Goal: Complete application form: Complete application form

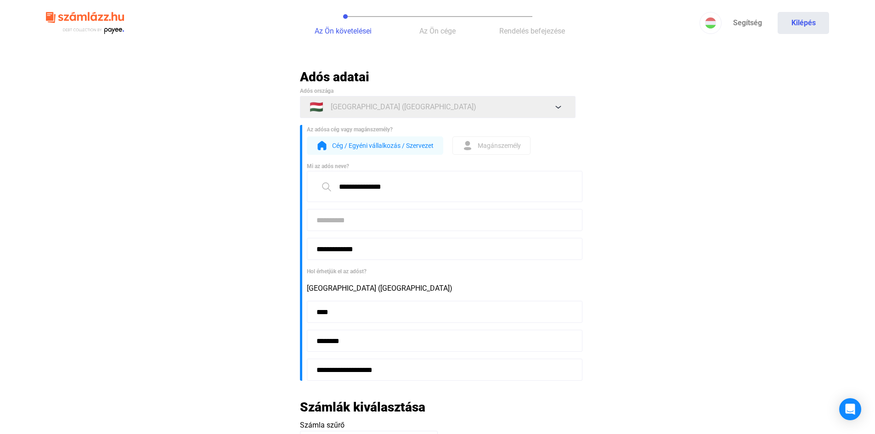
scroll to position [306, 0]
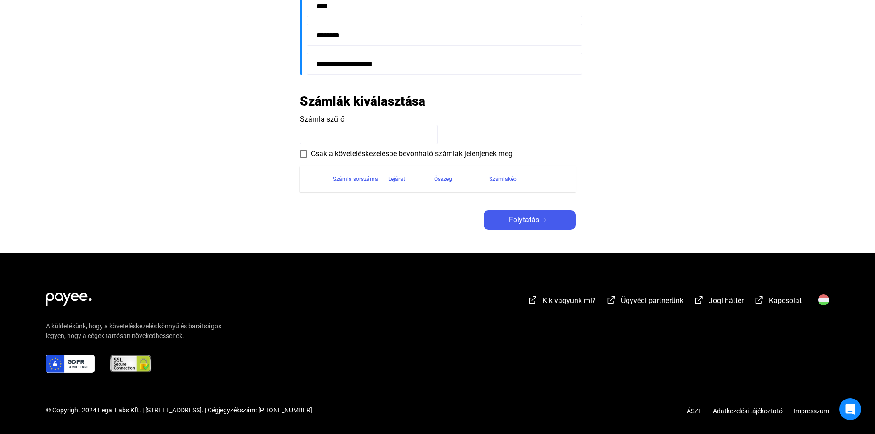
click at [331, 132] on input at bounding box center [369, 134] width 138 height 19
click at [317, 135] on input at bounding box center [369, 134] width 138 height 19
type input "**********"
click at [528, 220] on span "Folytatás" at bounding box center [524, 220] width 30 height 11
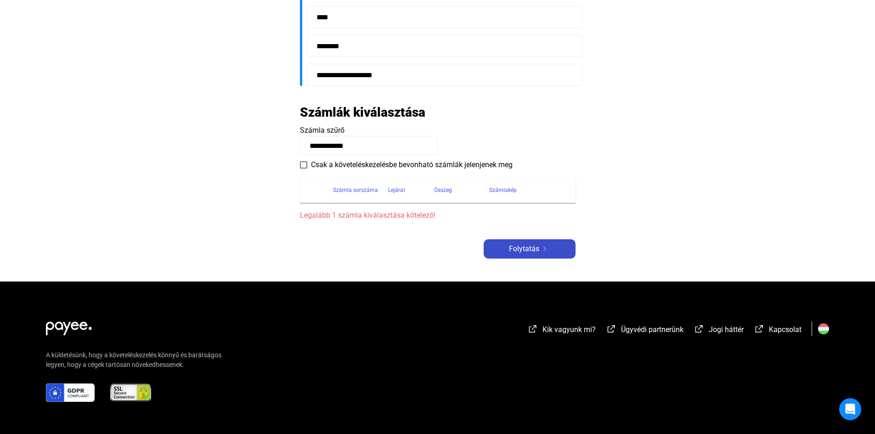
scroll to position [317, 0]
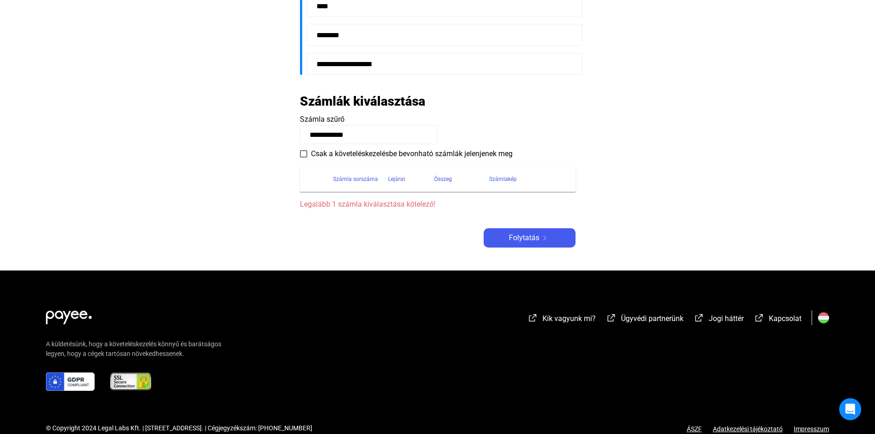
click at [348, 203] on span "Legalább 1 számla kiválasztása kötelező!" at bounding box center [438, 204] width 276 height 11
click at [333, 180] on div "Számla sorszáma" at bounding box center [355, 179] width 45 height 11
click at [351, 180] on div "Számla sorszáma" at bounding box center [355, 179] width 45 height 11
click at [383, 180] on div at bounding box center [384, 180] width 3 height 3
click at [305, 155] on span at bounding box center [303, 153] width 7 height 7
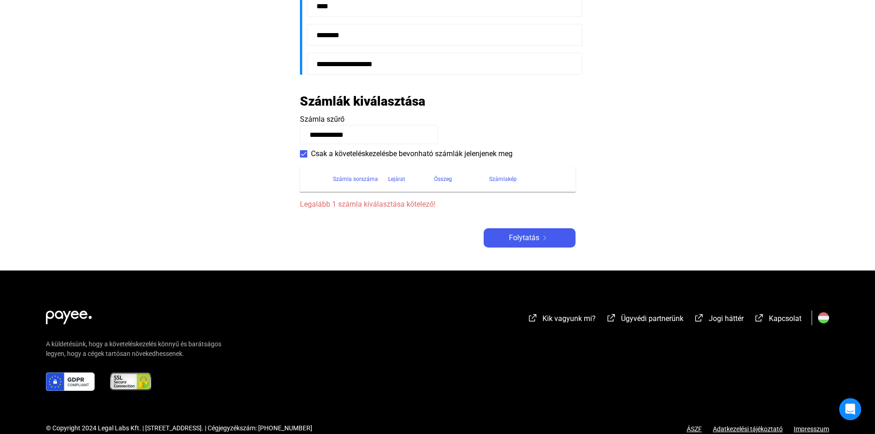
click at [342, 204] on span "Legalább 1 számla kiválasztása kötelező!" at bounding box center [438, 204] width 276 height 11
click at [516, 237] on span "Folytatás" at bounding box center [524, 237] width 30 height 11
click at [515, 236] on span "Folytatás" at bounding box center [524, 237] width 30 height 11
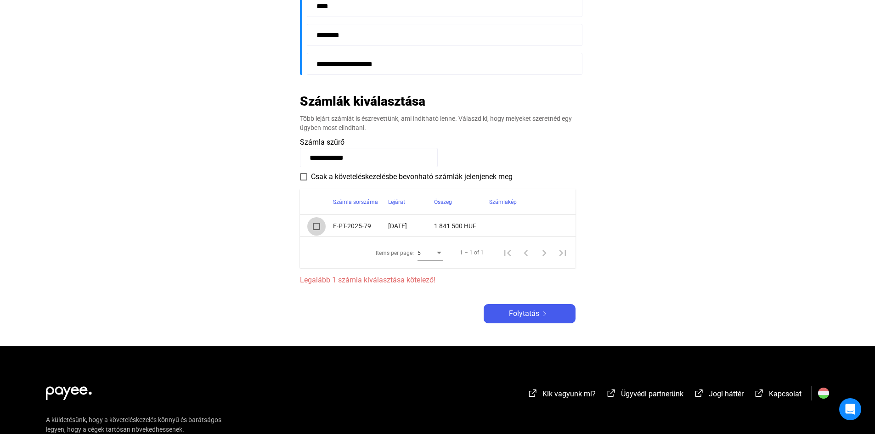
click at [318, 225] on span at bounding box center [316, 226] width 7 height 7
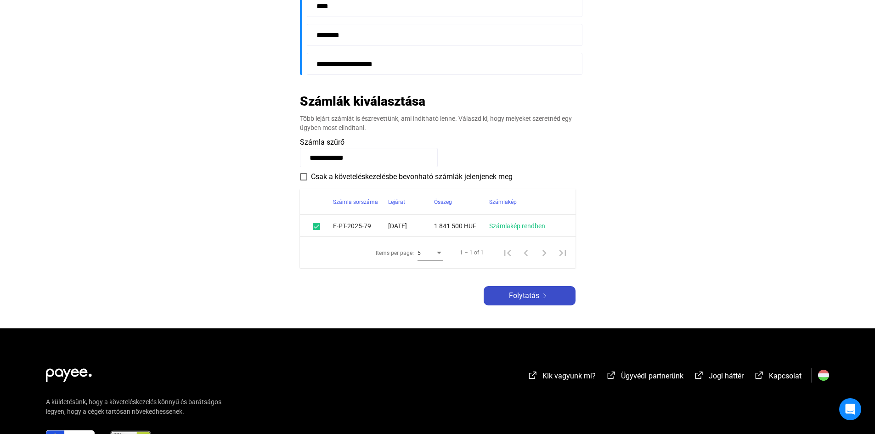
click at [542, 297] on img at bounding box center [544, 296] width 11 height 5
click at [526, 296] on span "Folytatás" at bounding box center [524, 295] width 30 height 11
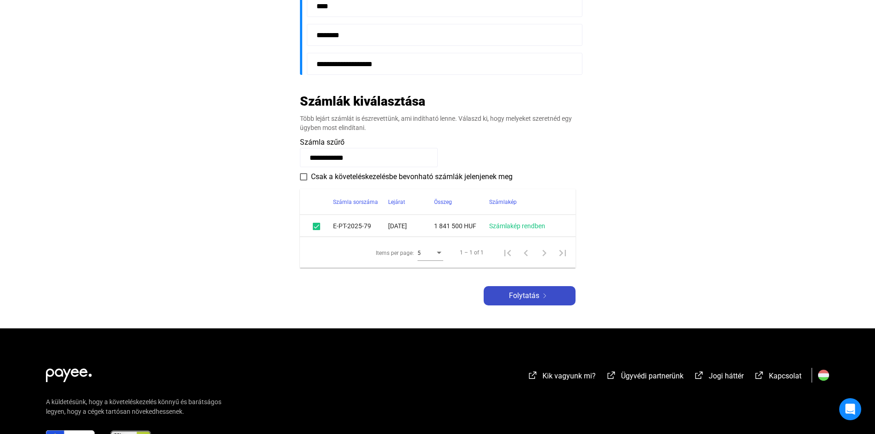
click at [526, 296] on span "Folytatás" at bounding box center [524, 295] width 30 height 11
click at [306, 176] on span at bounding box center [303, 176] width 7 height 7
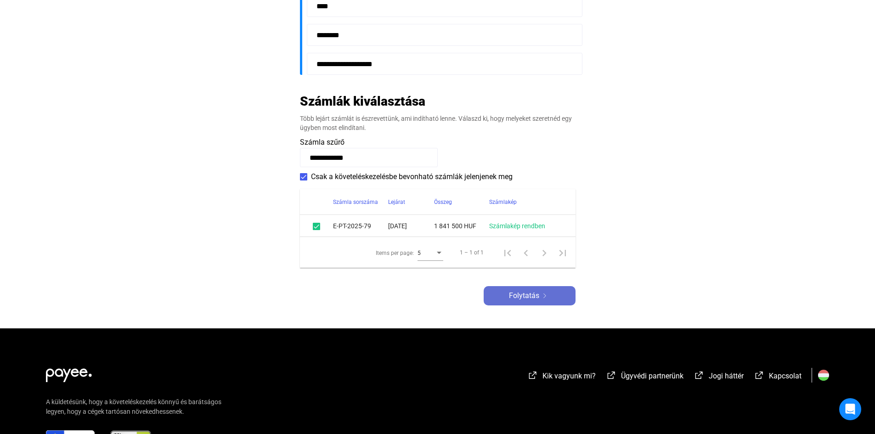
click at [542, 292] on div "Folytatás" at bounding box center [529, 295] width 86 height 11
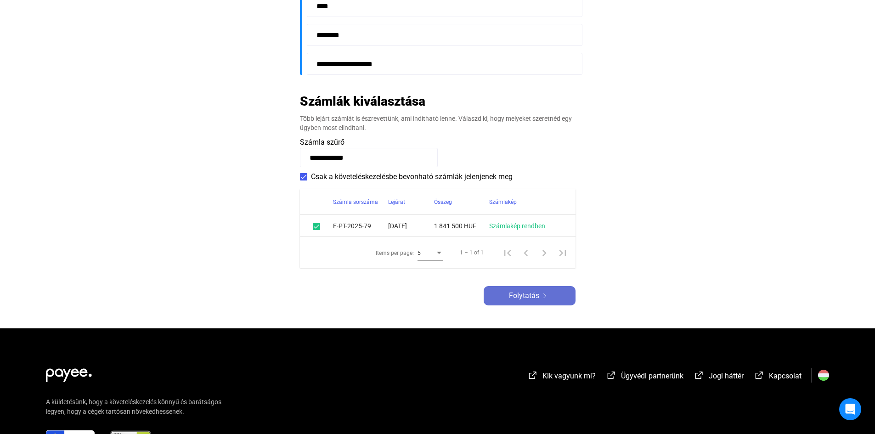
click at [542, 292] on div "Folytatás" at bounding box center [529, 295] width 86 height 11
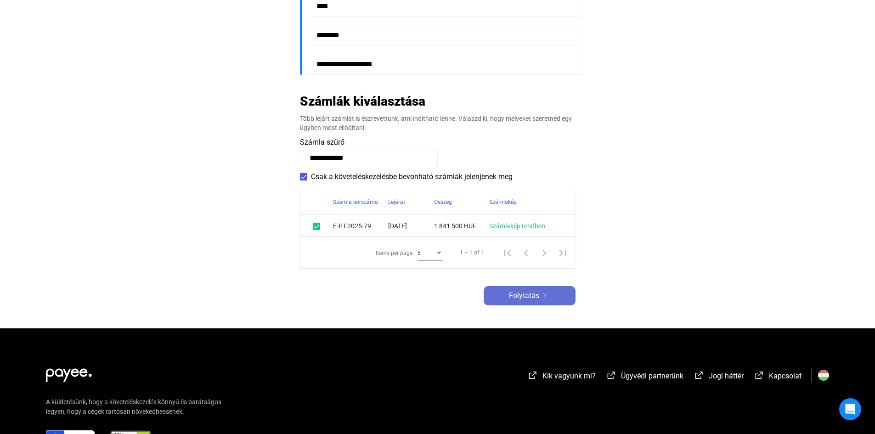
click at [542, 292] on div "Folytatás" at bounding box center [529, 295] width 86 height 11
click at [528, 294] on span "Folytatás" at bounding box center [524, 295] width 30 height 11
click at [523, 294] on span "Folytatás" at bounding box center [524, 295] width 30 height 11
click at [529, 226] on link "Számlakép rendben" at bounding box center [517, 225] width 56 height 7
click at [539, 296] on img at bounding box center [544, 296] width 11 height 5
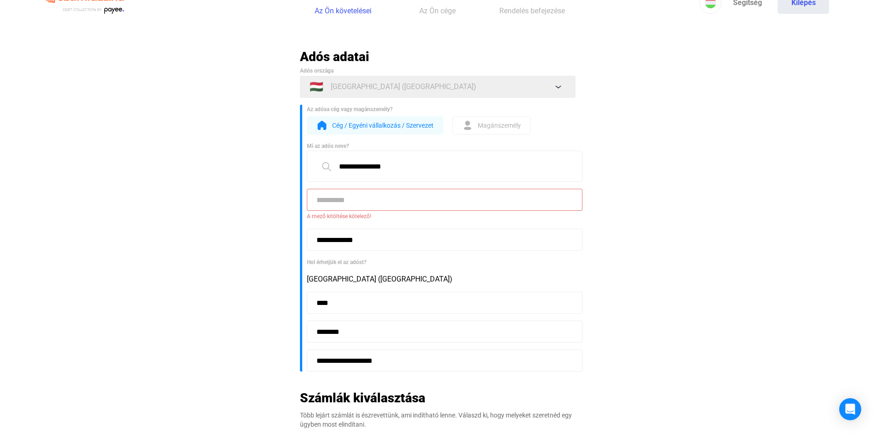
scroll to position [0, 0]
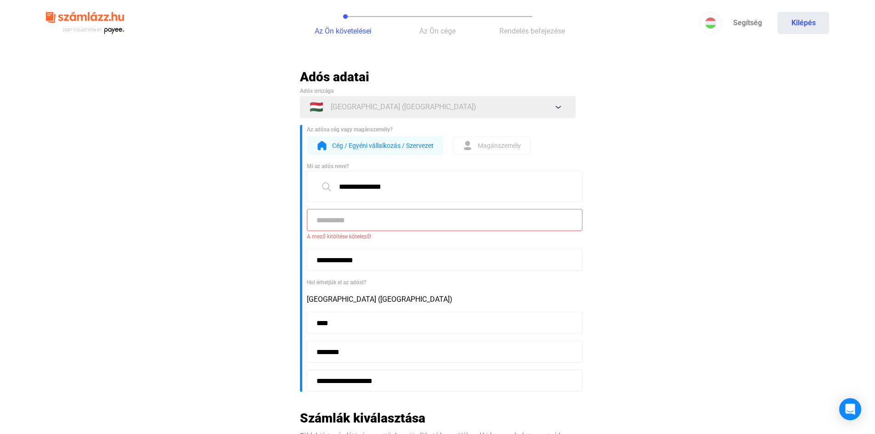
click at [376, 224] on input at bounding box center [445, 220] width 276 height 22
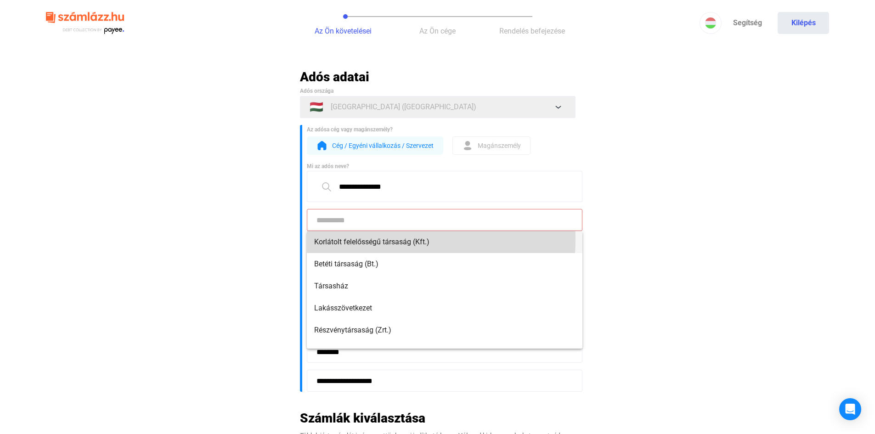
click at [379, 240] on span "Korlátolt felelősségű társaság (Kft.)" at bounding box center [444, 242] width 261 height 11
type input "**********"
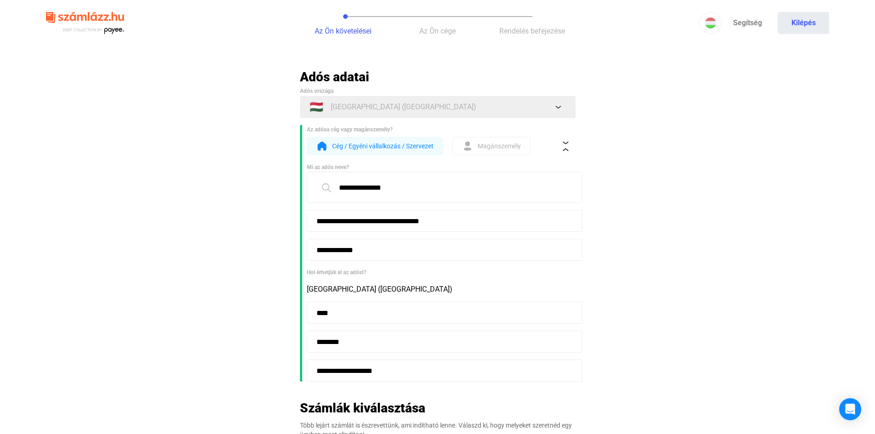
scroll to position [260, 0]
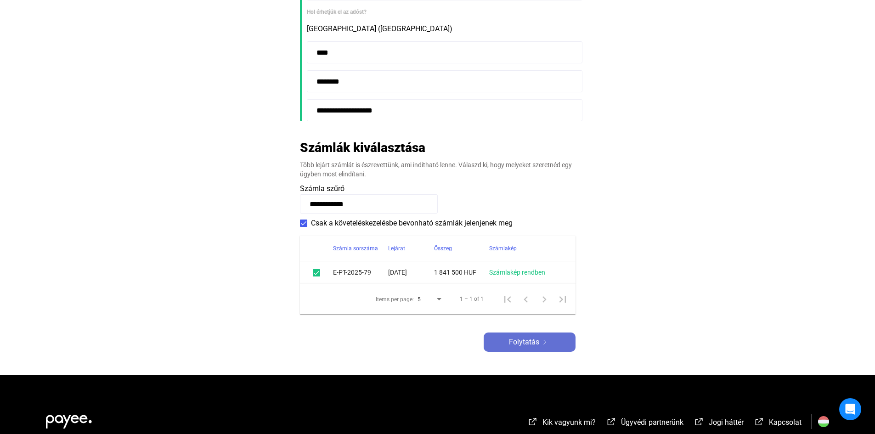
click at [504, 342] on div "Folytatás" at bounding box center [529, 342] width 86 height 11
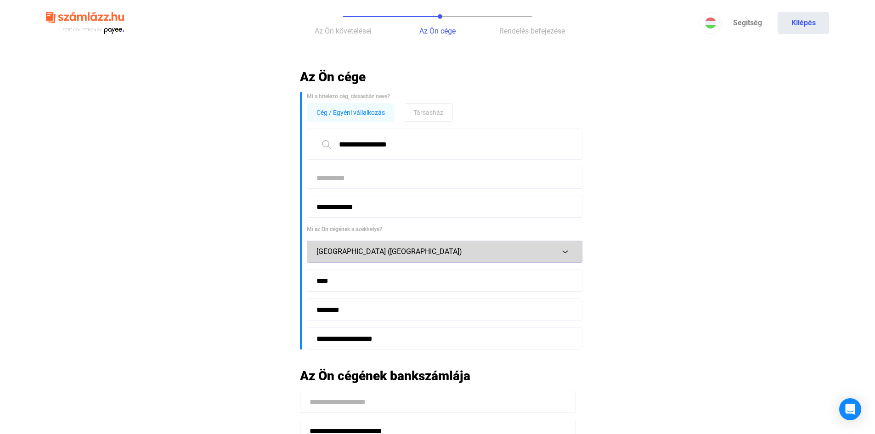
scroll to position [250, 0]
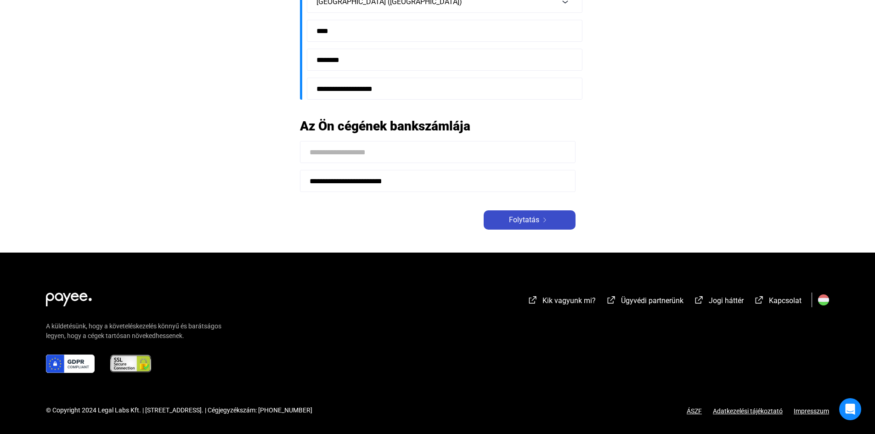
click at [547, 221] on img at bounding box center [544, 220] width 11 height 5
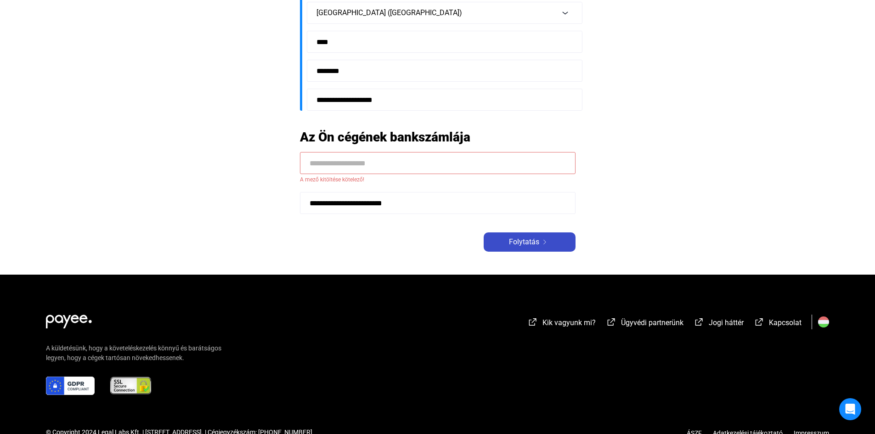
scroll to position [261, 0]
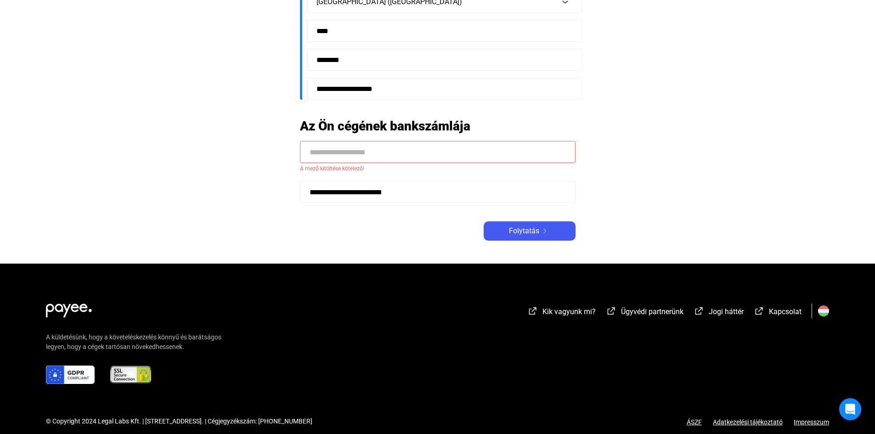
click at [438, 152] on input at bounding box center [438, 152] width 276 height 22
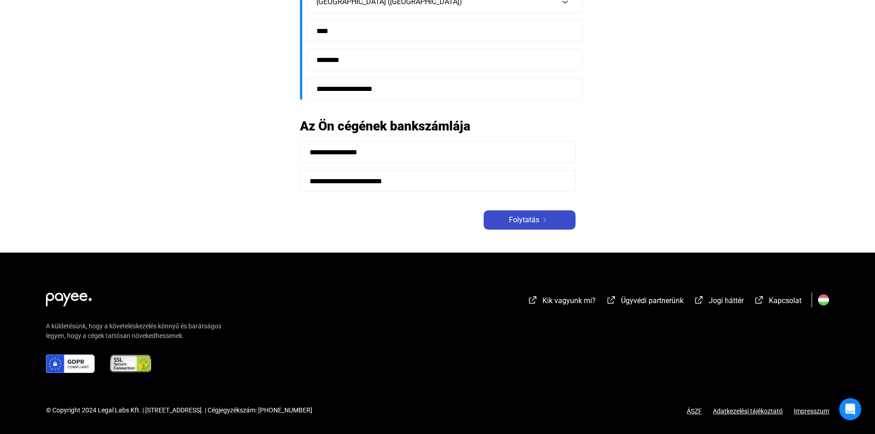
type input "**********"
click at [522, 222] on span "Folytatás" at bounding box center [524, 220] width 30 height 11
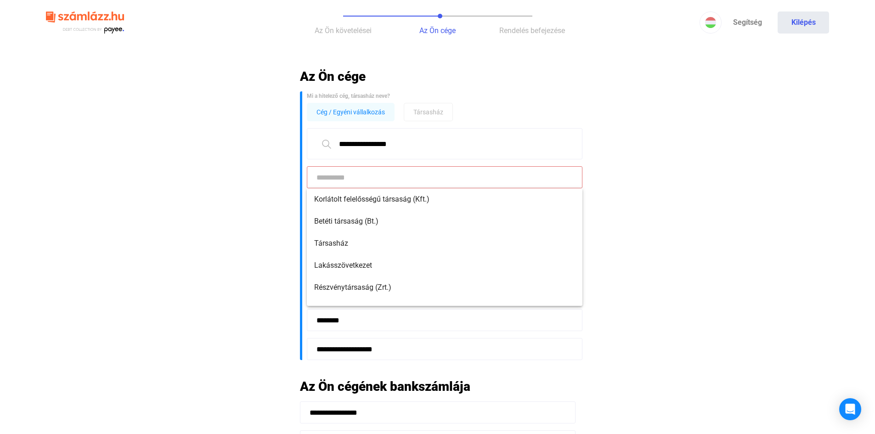
click at [403, 177] on input at bounding box center [445, 177] width 276 height 22
click at [406, 199] on span "Korlátolt felelősségű társaság (Kft.)" at bounding box center [444, 199] width 261 height 11
type input "**********"
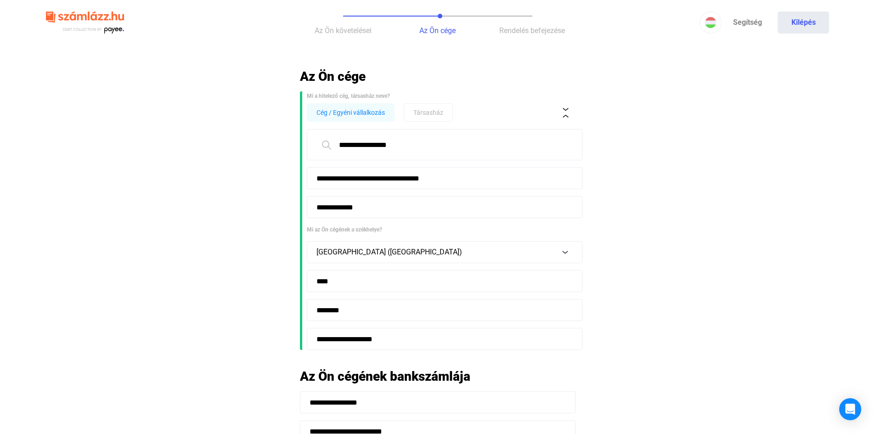
scroll to position [251, 0]
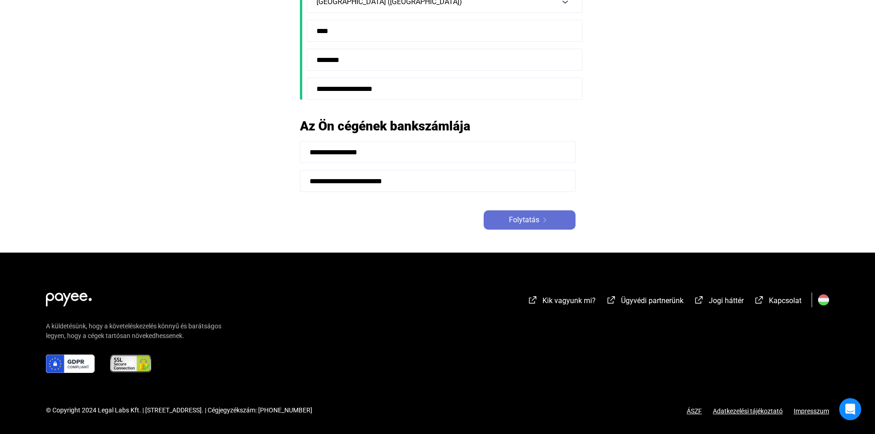
click at [523, 221] on span "Folytatás" at bounding box center [524, 220] width 30 height 11
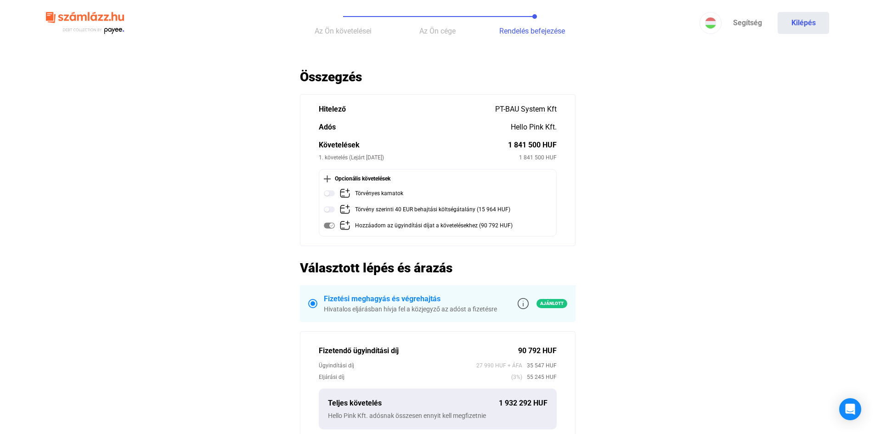
scroll to position [260, 0]
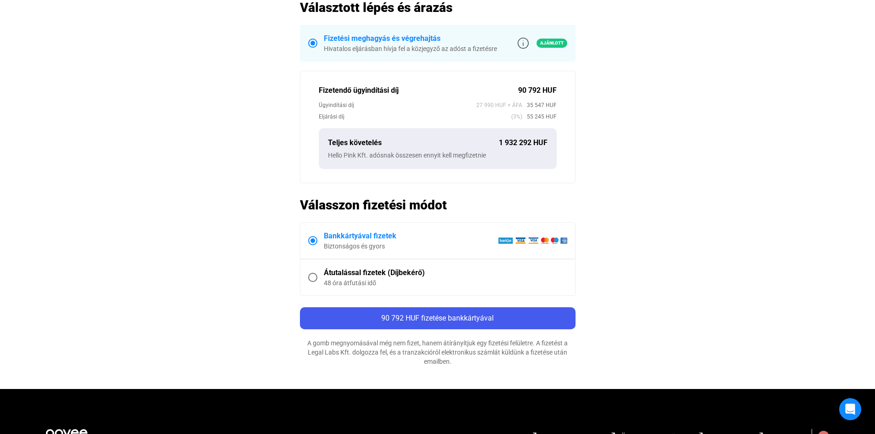
click at [318, 277] on span "Átutalással fizetek (Díjbekérő) 48 óra átfutási idő" at bounding box center [442, 277] width 250 height 20
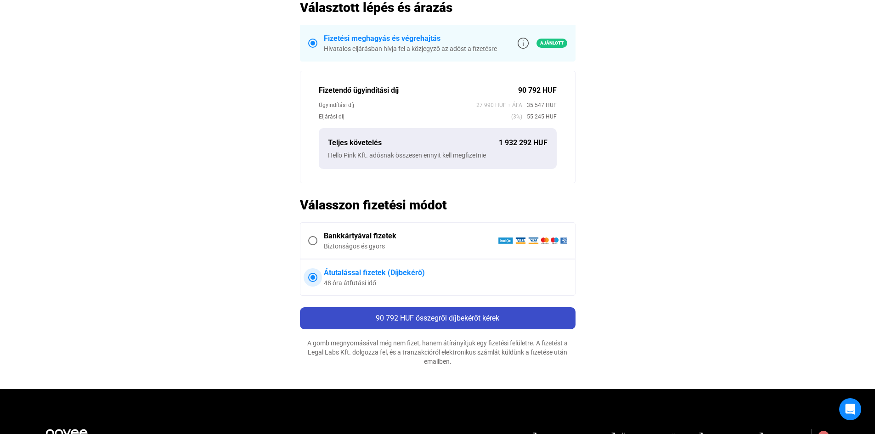
click at [501, 320] on div "90 792 HUF összegről díjbekérőt kérek" at bounding box center [438, 318] width 270 height 11
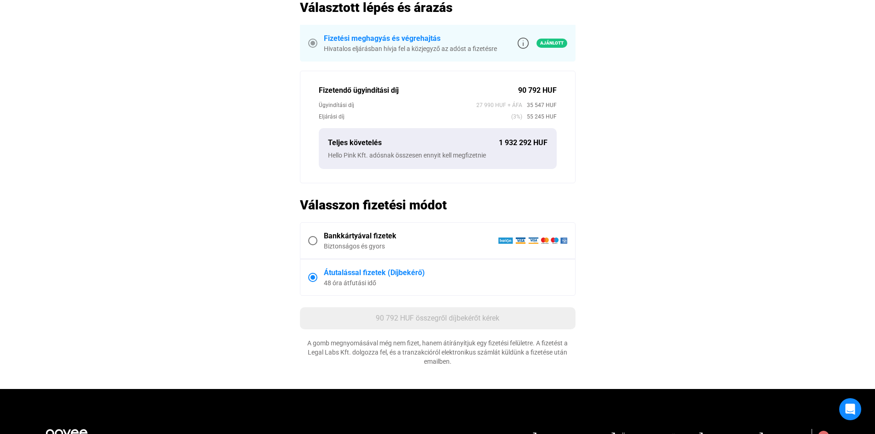
scroll to position [0, 0]
